Goal: Information Seeking & Learning: Check status

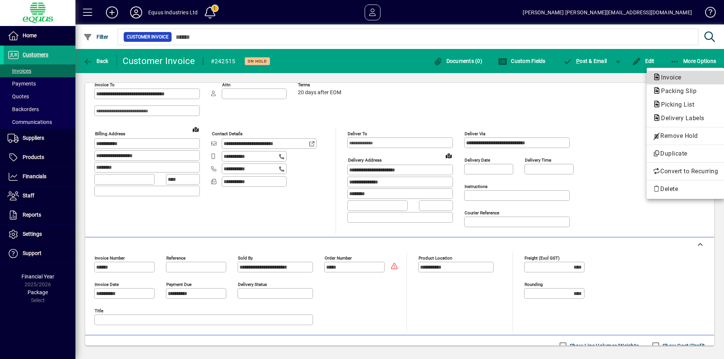
click at [667, 78] on span "Invoice" at bounding box center [668, 77] width 32 height 7
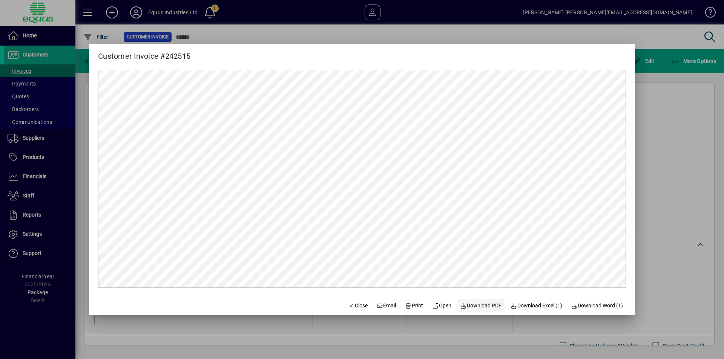
click at [465, 304] on span "Download PDF" at bounding box center [480, 306] width 41 height 8
drag, startPoint x: 593, startPoint y: 33, endPoint x: 603, endPoint y: 30, distance: 10.3
click at [593, 33] on div at bounding box center [362, 179] width 724 height 359
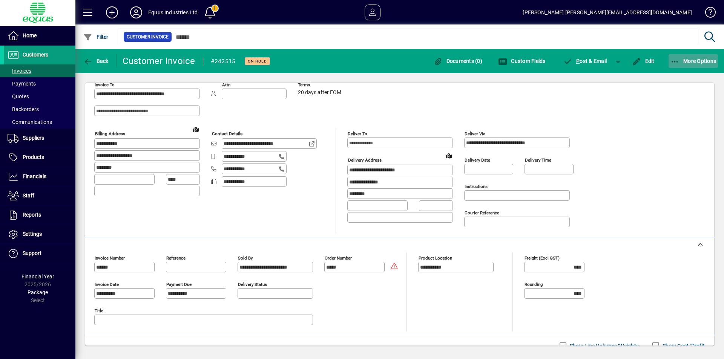
click at [679, 60] on icon "button" at bounding box center [674, 62] width 9 height 8
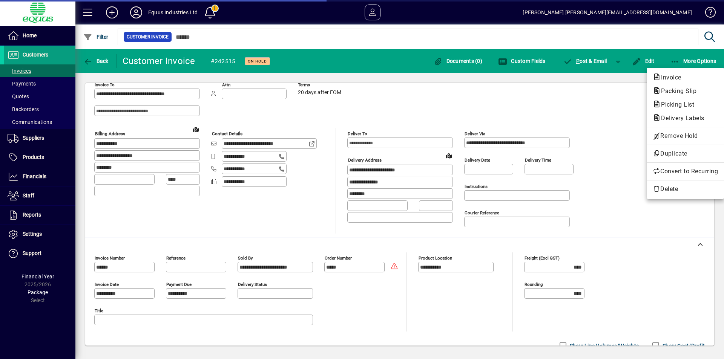
click at [618, 102] on div at bounding box center [362, 179] width 724 height 359
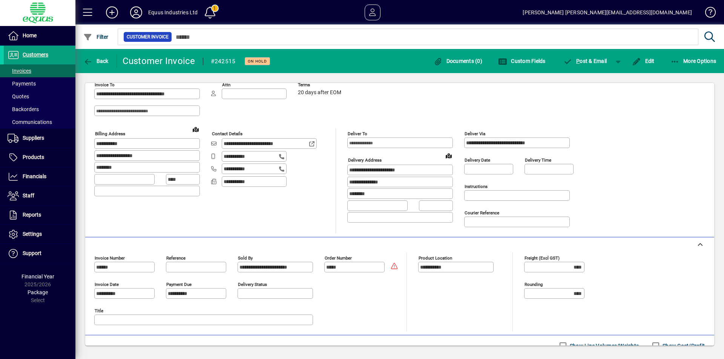
click at [621, 150] on div "**********" at bounding box center [399, 156] width 611 height 155
click at [640, 146] on div "**********" at bounding box center [399, 156] width 611 height 155
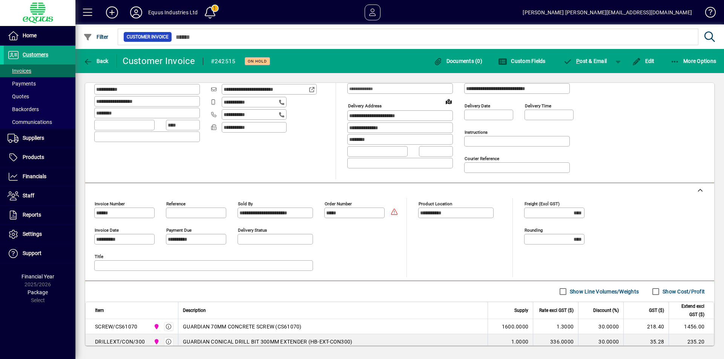
scroll to position [57, 0]
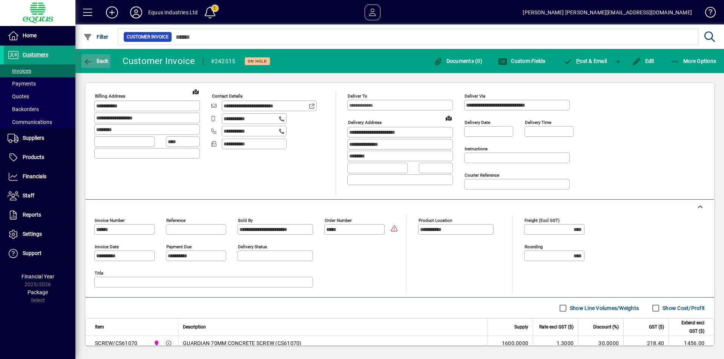
click at [103, 59] on span "Back" at bounding box center [95, 61] width 25 height 6
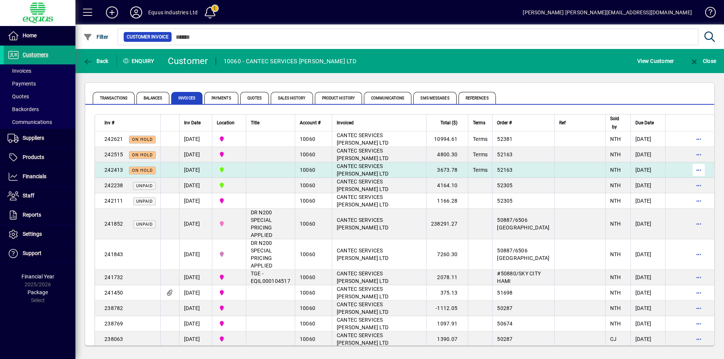
click at [689, 167] on span "button" at bounding box center [698, 170] width 18 height 18
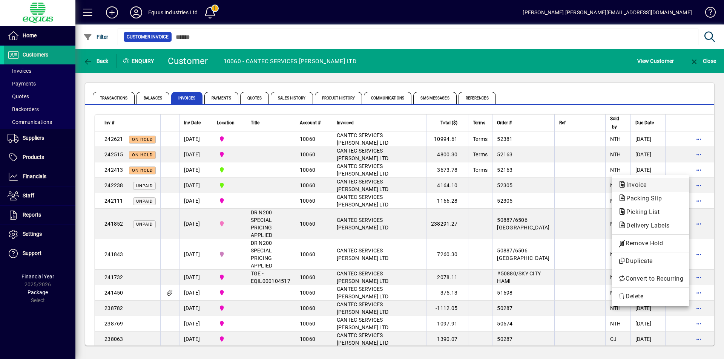
click at [634, 185] on span "Invoice" at bounding box center [634, 184] width 32 height 7
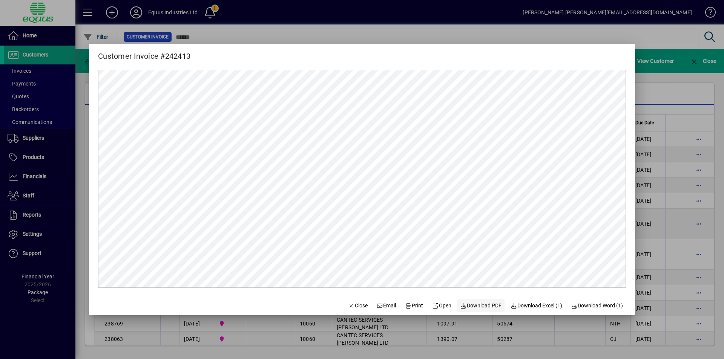
drag, startPoint x: 484, startPoint y: 306, endPoint x: 487, endPoint y: 301, distance: 5.2
click at [484, 305] on span "Download PDF" at bounding box center [480, 306] width 41 height 8
click at [354, 33] on div at bounding box center [362, 179] width 724 height 359
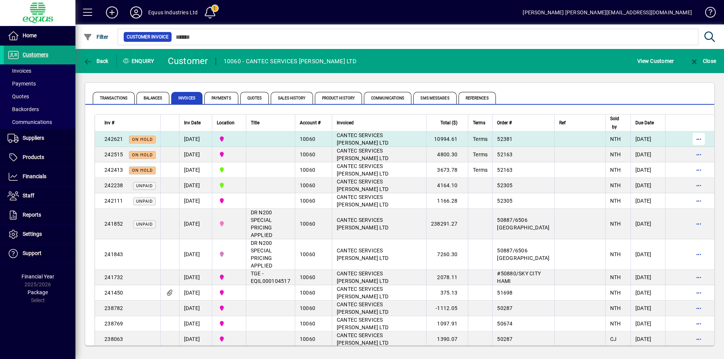
click at [689, 139] on span "button" at bounding box center [698, 139] width 18 height 18
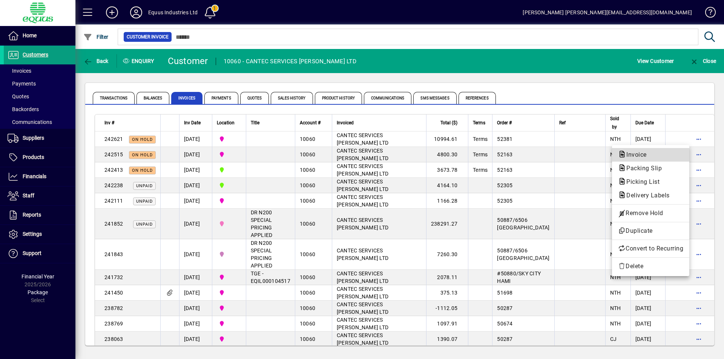
click at [636, 155] on span "Invoice" at bounding box center [634, 154] width 32 height 7
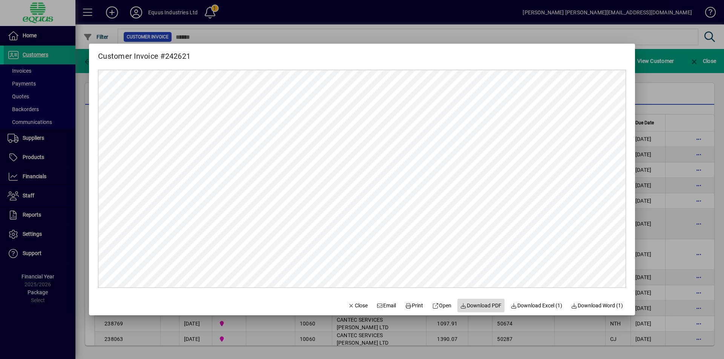
click at [481, 305] on span "Download PDF" at bounding box center [480, 306] width 41 height 8
click at [436, 35] on div at bounding box center [362, 179] width 724 height 359
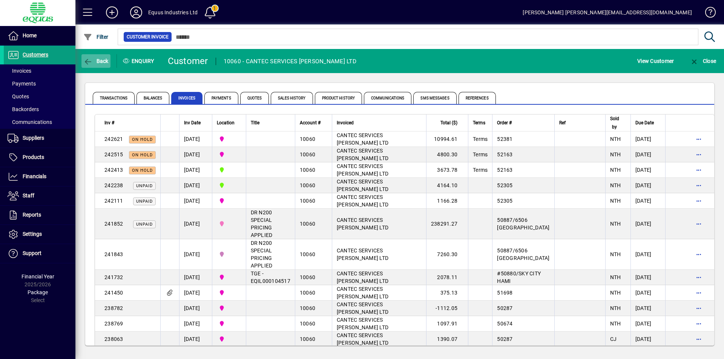
click at [102, 59] on span "Back" at bounding box center [95, 61] width 25 height 6
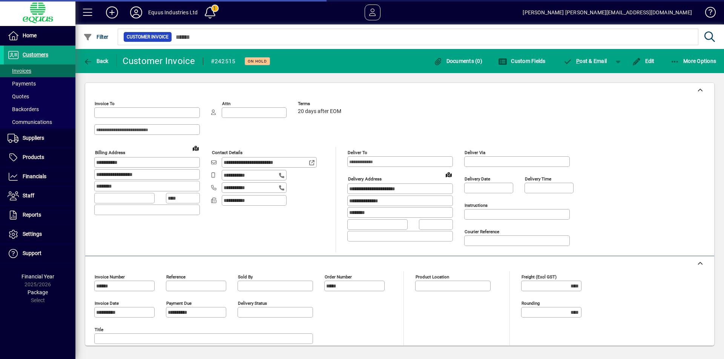
type input "**********"
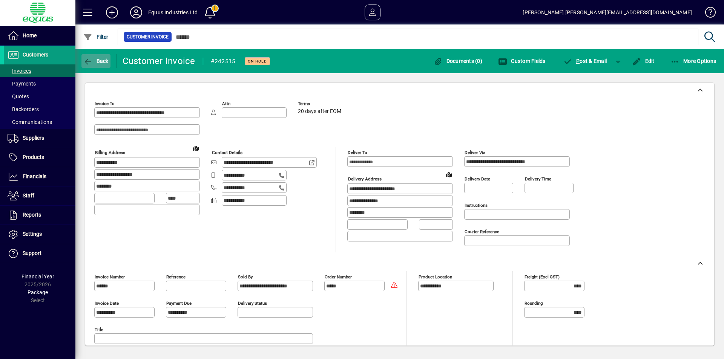
click at [103, 60] on span "Back" at bounding box center [95, 61] width 25 height 6
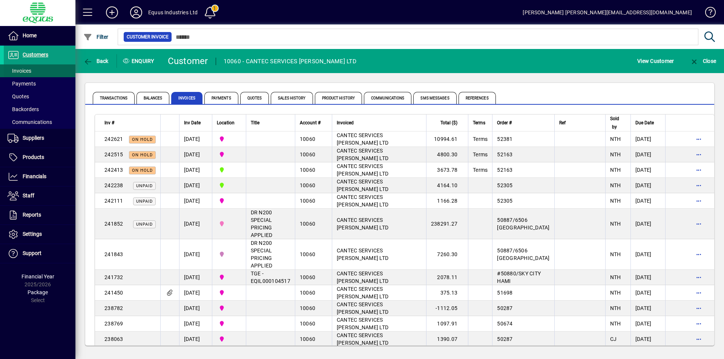
click at [26, 75] on span "Invoices" at bounding box center [18, 71] width 28 height 8
